Goal: Task Accomplishment & Management: Manage account settings

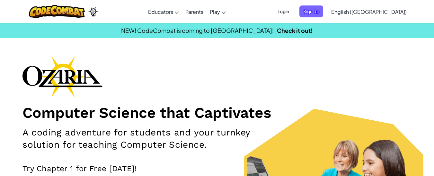
click at [293, 14] on span "Login" at bounding box center [283, 11] width 19 height 12
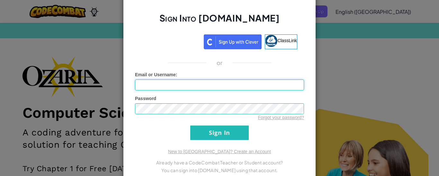
click at [216, 87] on input "Email or Username :" at bounding box center [219, 84] width 169 height 11
click at [190, 125] on input "Sign In" at bounding box center [219, 132] width 58 height 14
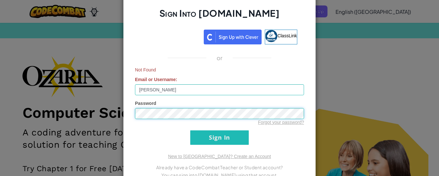
click at [190, 130] on input "Sign In" at bounding box center [219, 137] width 58 height 14
click at [174, 90] on input "[PERSON_NAME]" at bounding box center [219, 89] width 169 height 11
click at [190, 130] on input "Sign In" at bounding box center [219, 137] width 58 height 14
click at [171, 129] on form "Not Found Email or Username : [PERSON_NAME] Password Forgot your password? Sign…" at bounding box center [219, 106] width 169 height 78
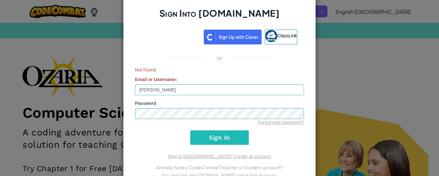
click at [217, 129] on form "Not Found Email or Username : [PERSON_NAME] Password Forgot your password? Sign…" at bounding box center [219, 106] width 169 height 78
click at [220, 136] on input "Sign In" at bounding box center [219, 137] width 58 height 14
click at [190, 130] on input "Sign In" at bounding box center [219, 137] width 58 height 14
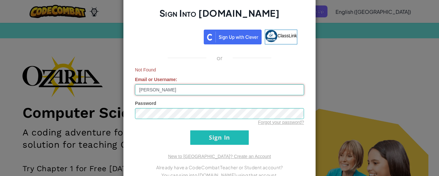
click at [156, 89] on input "[PERSON_NAME]" at bounding box center [219, 89] width 169 height 11
click at [159, 90] on input "[PERSON_NAME]" at bounding box center [219, 89] width 169 height 11
type input "ChasadyaR"
click at [190, 130] on input "Sign In" at bounding box center [219, 137] width 58 height 14
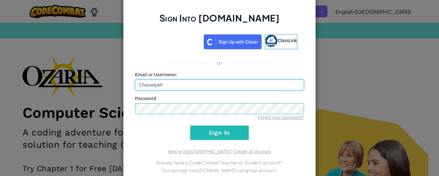
click at [190, 125] on input "Sign In" at bounding box center [219, 132] width 58 height 14
